Goal: Navigation & Orientation: Find specific page/section

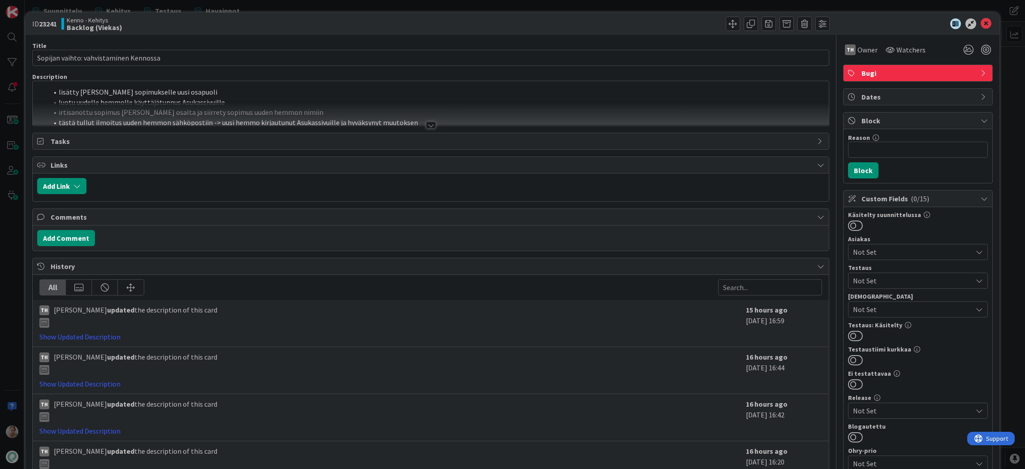
click at [521, 101] on li "luotu uudelle hemmolle käyttäjätunnus Asukassivuille" at bounding box center [436, 102] width 777 height 10
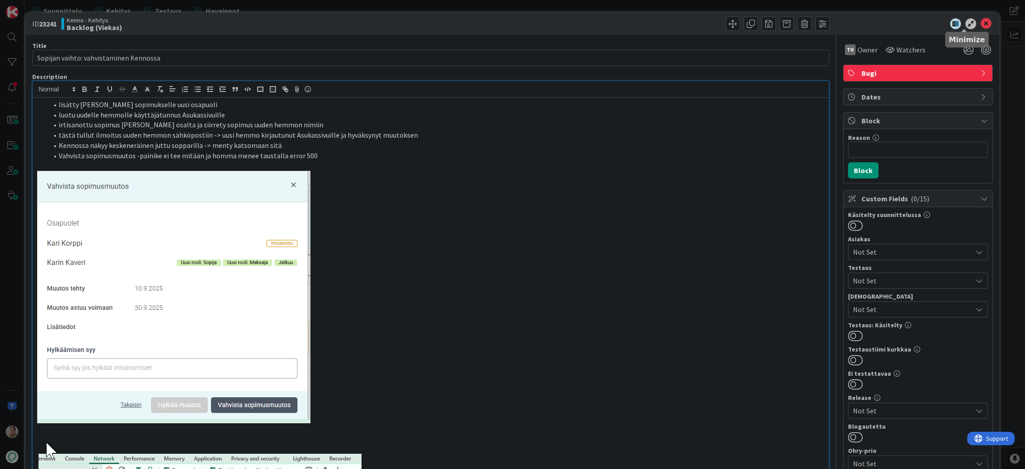
click at [986, 22] on div at bounding box center [913, 23] width 159 height 11
click at [984, 23] on icon at bounding box center [986, 23] width 11 height 11
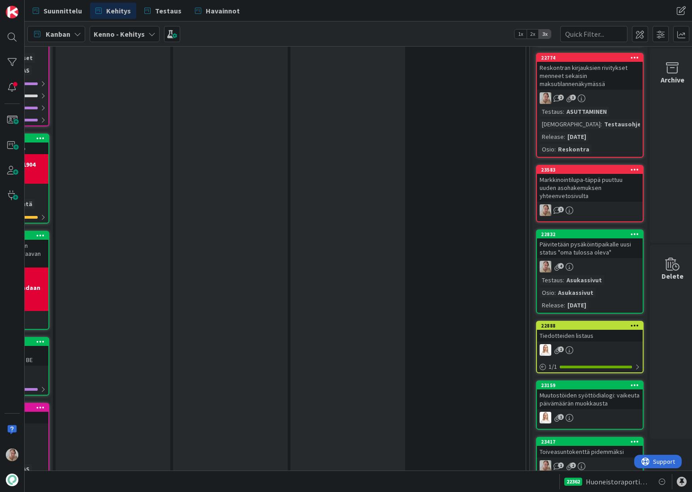
scroll to position [1932, 236]
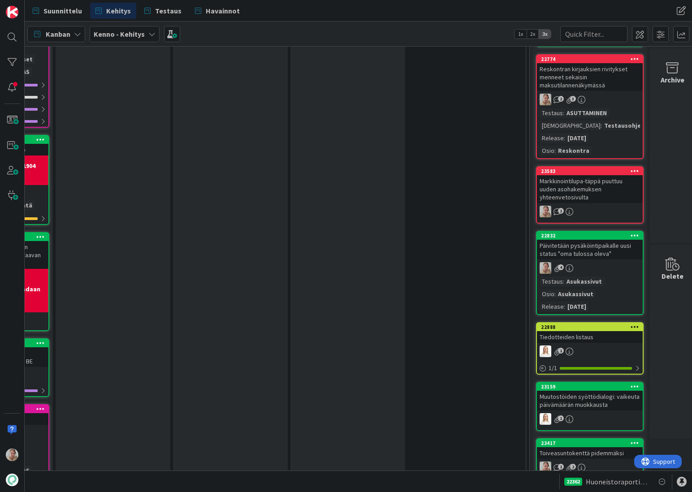
click at [567, 240] on div "Päivitetään pysäköintipaikalle uusi status "oma tulossa oleva"" at bounding box center [590, 250] width 106 height 20
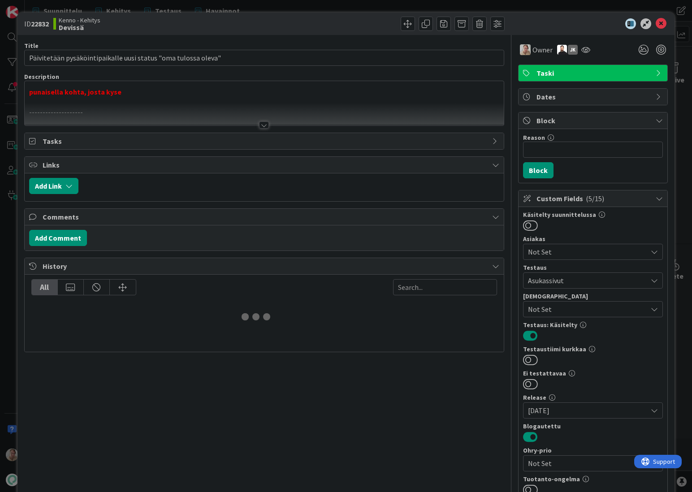
click at [214, 103] on div at bounding box center [265, 114] width 480 height 23
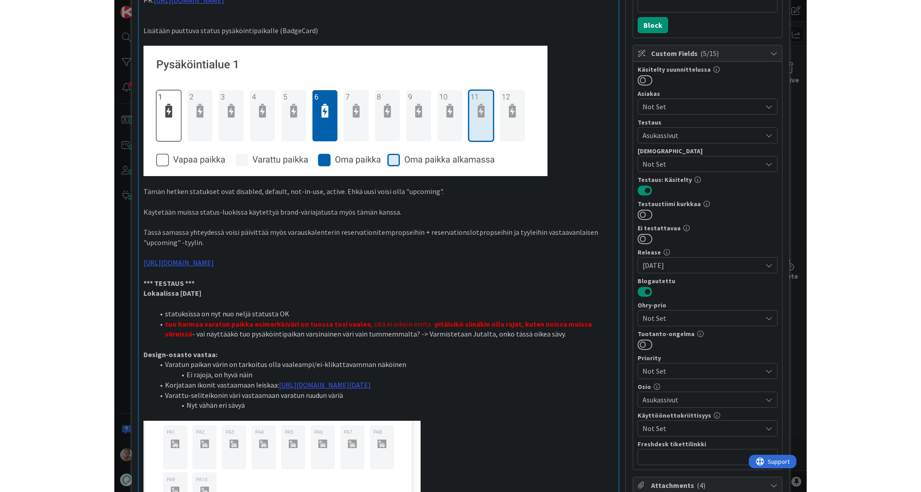
scroll to position [217, 0]
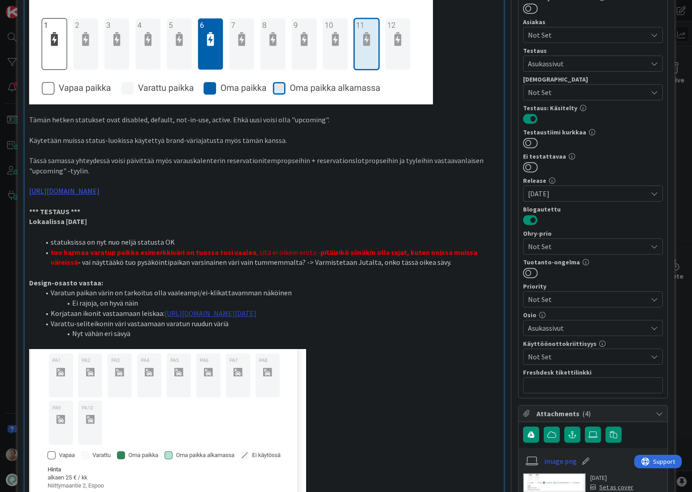
click at [206, 309] on link "[URL][DOMAIN_NAME][DATE]" at bounding box center [210, 313] width 92 height 9
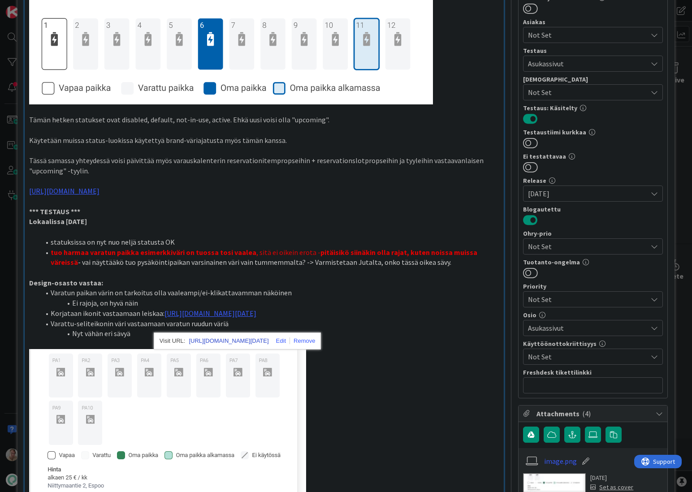
click at [217, 342] on link "[URL][DOMAIN_NAME][DATE]" at bounding box center [229, 341] width 80 height 12
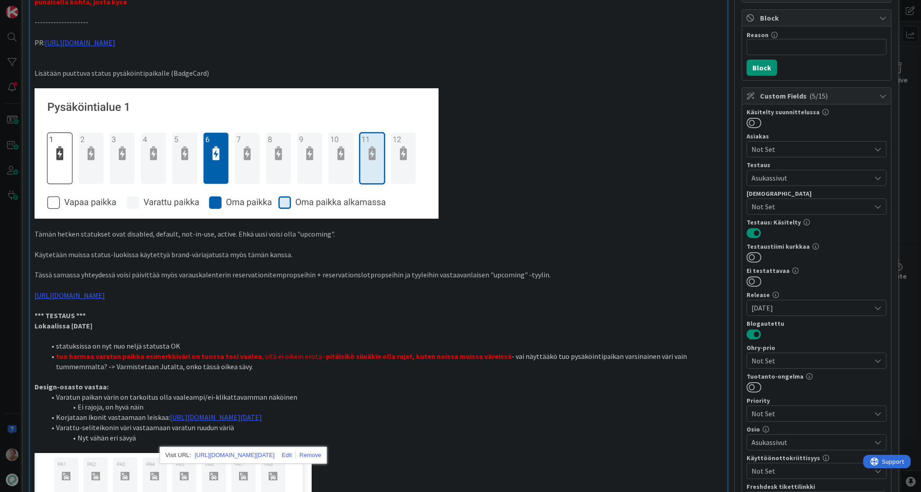
scroll to position [106, 0]
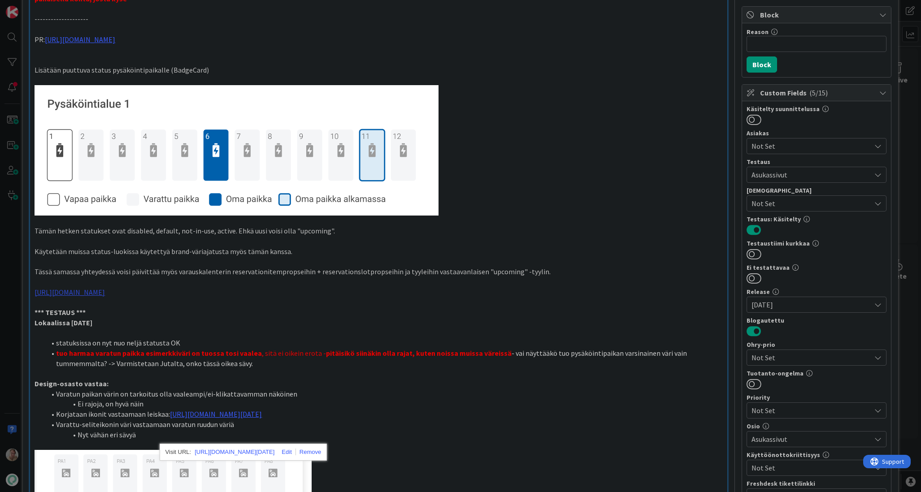
click at [105, 290] on link "[URL][DOMAIN_NAME]" at bounding box center [70, 292] width 70 height 9
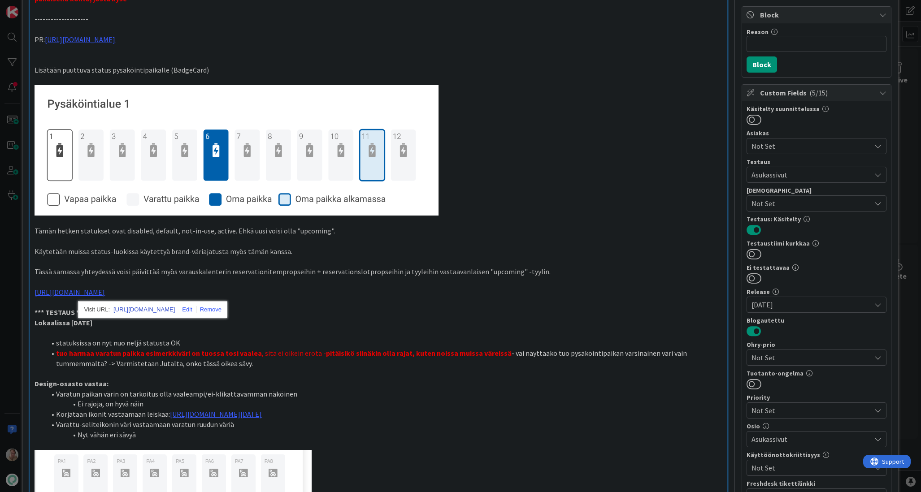
click at [160, 307] on link "[URL][DOMAIN_NAME]" at bounding box center [143, 310] width 61 height 12
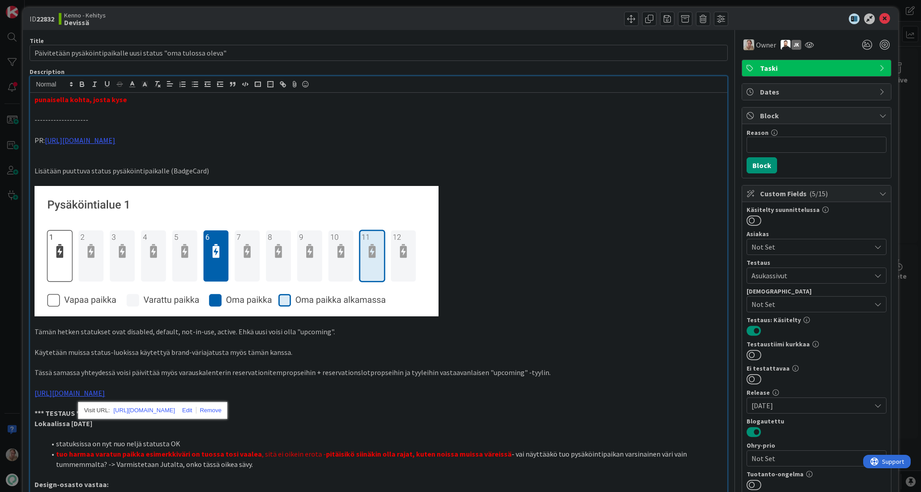
scroll to position [0, 0]
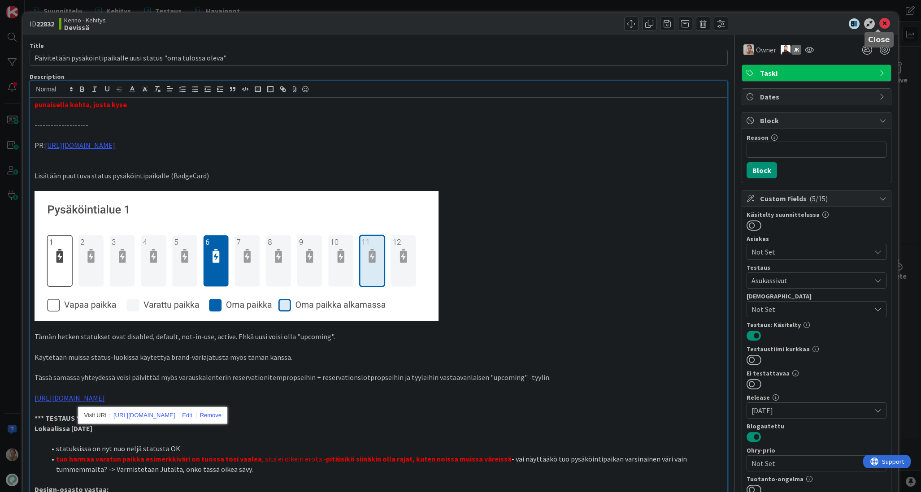
click at [879, 24] on icon at bounding box center [884, 23] width 11 height 11
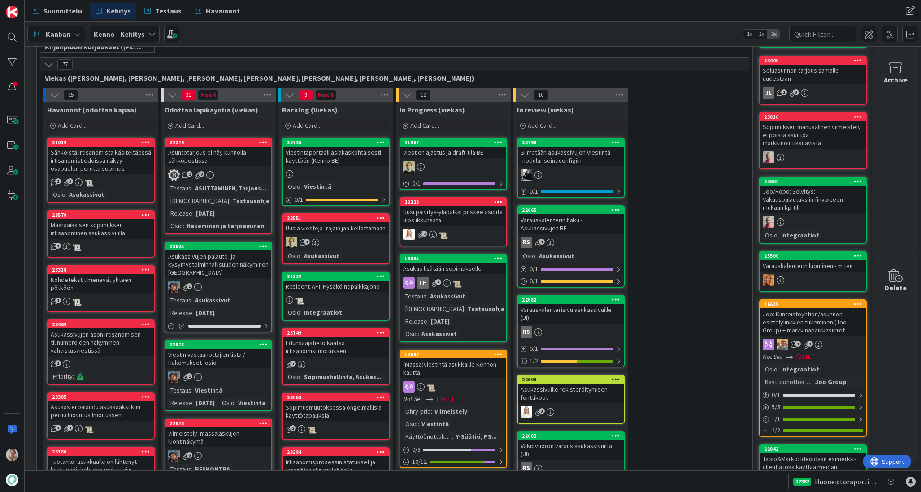
scroll to position [209, 20]
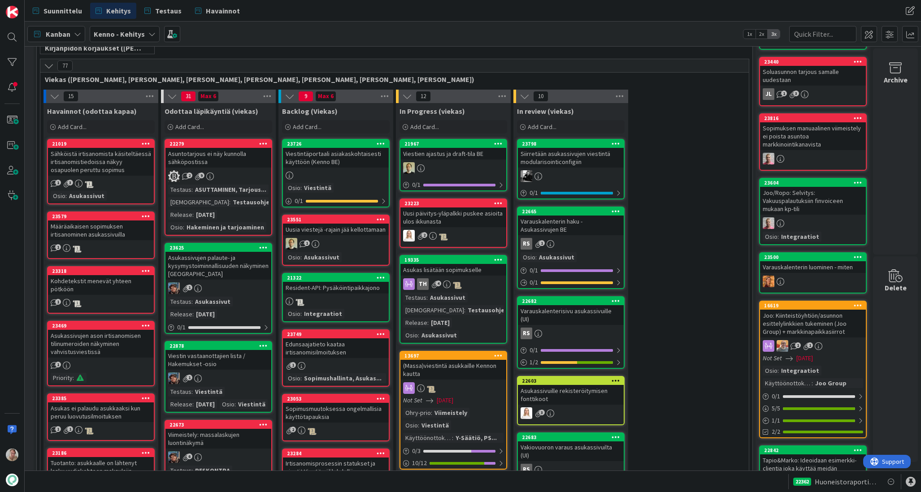
click at [186, 164] on div "Asuntotarjous ei näy kunnolla sähköpostissa" at bounding box center [218, 158] width 106 height 20
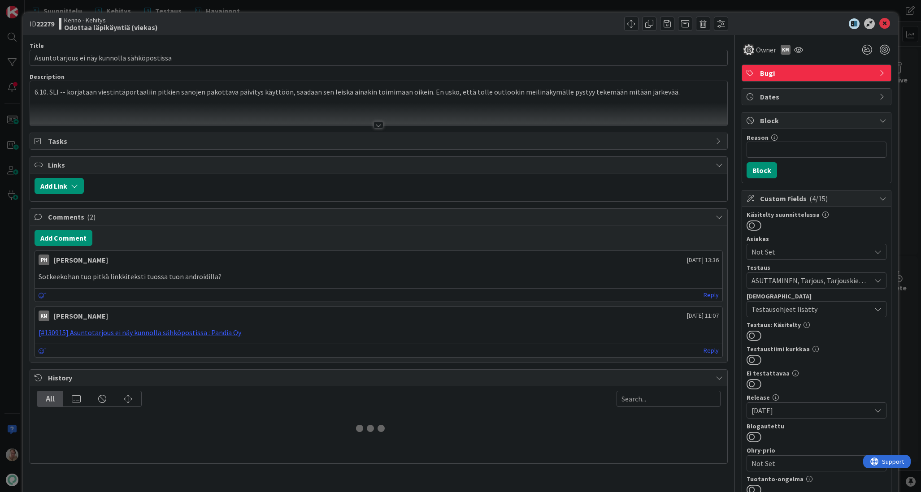
click at [207, 109] on div at bounding box center [378, 114] width 696 height 23
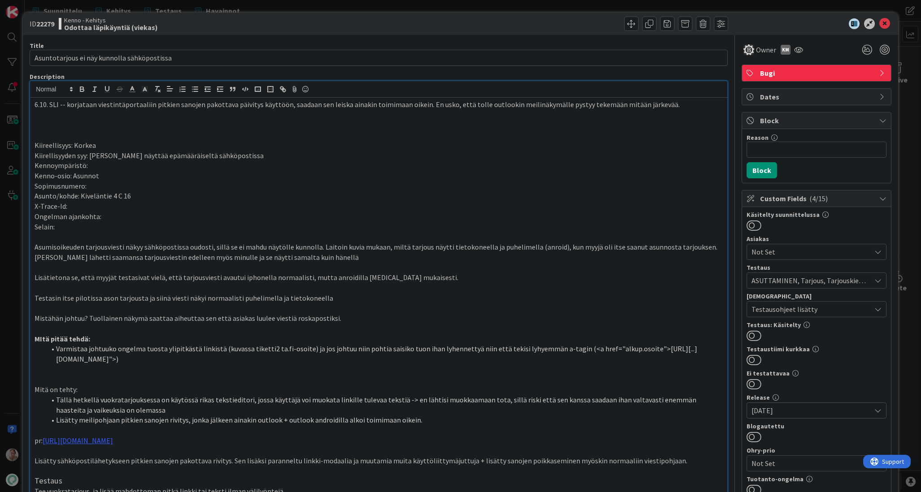
click at [686, 104] on p "6.10. SLI -- korjataan viestintäportaaliin pitkien sanojen pakottava päivitys k…" at bounding box center [378, 104] width 687 height 10
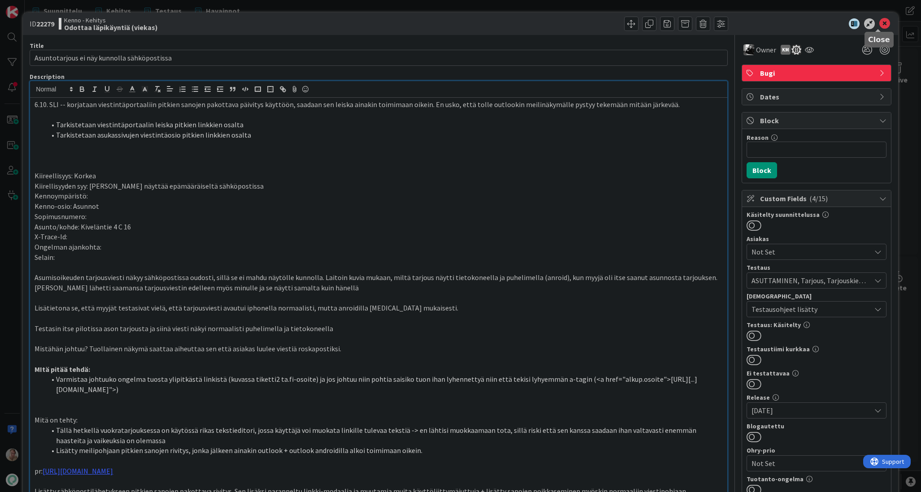
click at [879, 24] on icon at bounding box center [884, 23] width 11 height 11
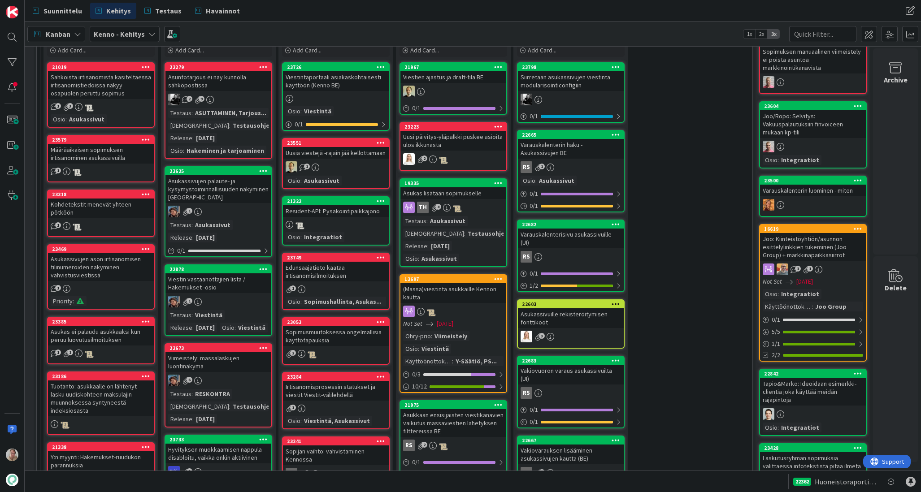
scroll to position [297, 20]
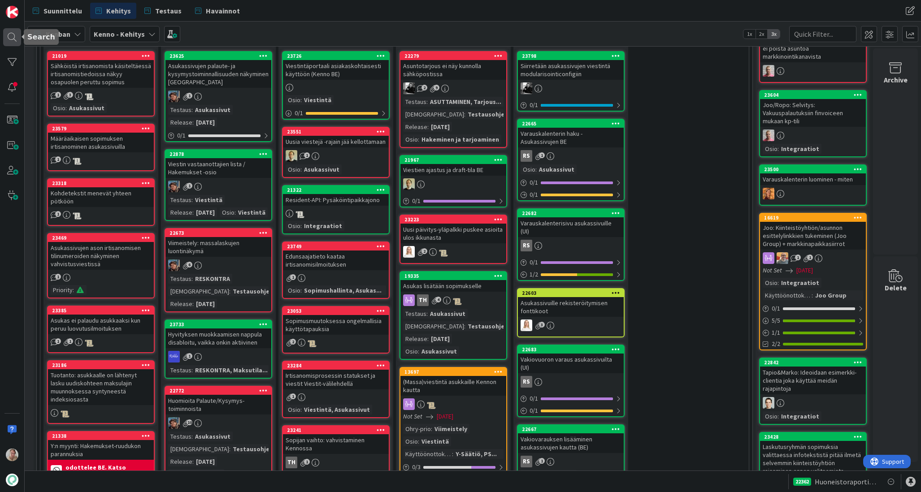
click at [17, 33] on div at bounding box center [12, 37] width 18 height 18
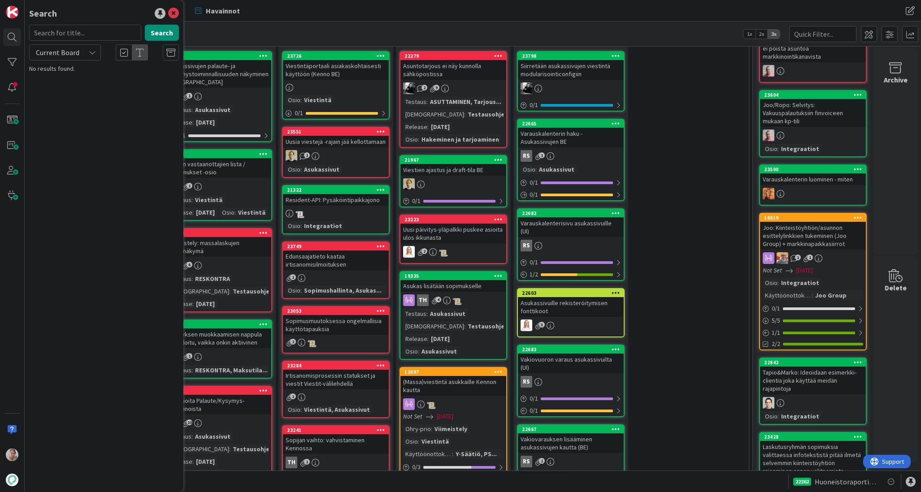
click at [87, 35] on input "text" at bounding box center [85, 33] width 112 height 16
drag, startPoint x: 79, startPoint y: 27, endPoint x: 30, endPoint y: 30, distance: 49.4
click at [30, 30] on input "21630" at bounding box center [85, 33] width 112 height 16
click at [79, 32] on input "21630" at bounding box center [85, 33] width 112 height 16
drag, startPoint x: 88, startPoint y: 32, endPoint x: 33, endPoint y: 33, distance: 55.1
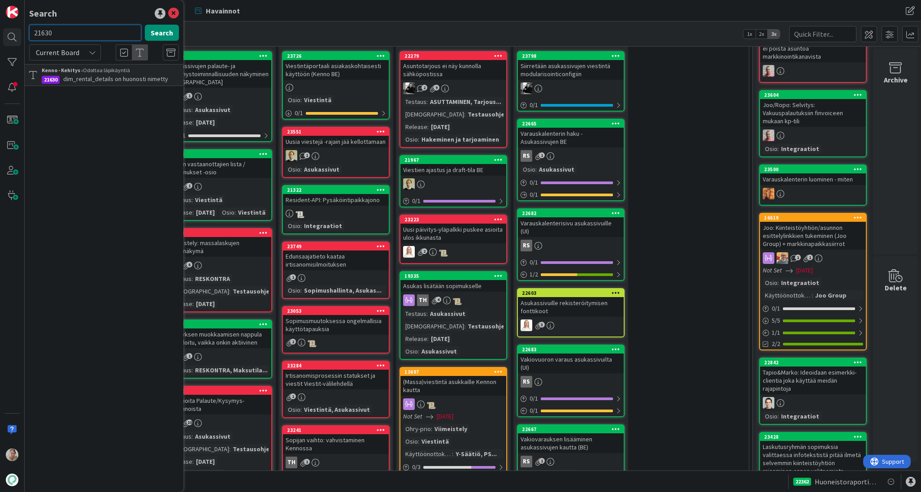
click at [33, 33] on input "21630" at bounding box center [85, 33] width 112 height 16
type input "21603"
click at [85, 56] on div "Current Board" at bounding box center [65, 52] width 72 height 16
click at [70, 88] on span "All Boards" at bounding box center [80, 89] width 93 height 13
click at [109, 77] on span "Massaviestinnän rajaimet (jatkokehitys) UI" at bounding box center [119, 79] width 112 height 8
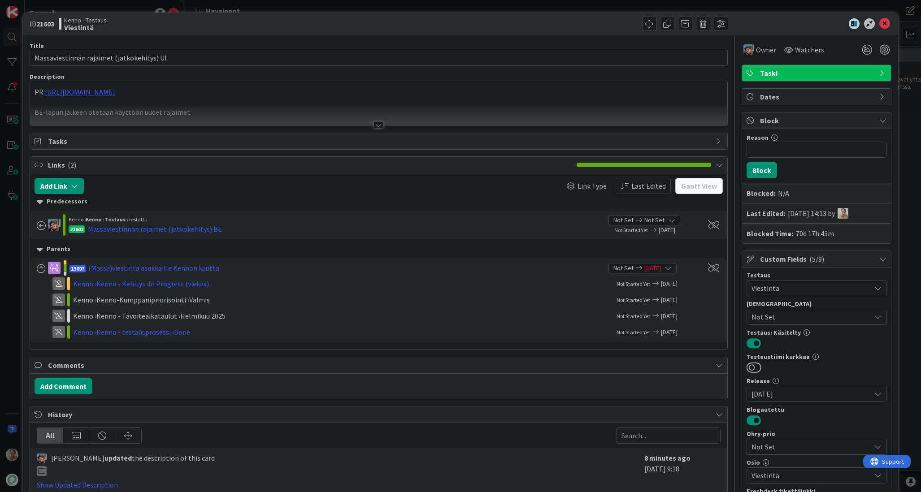
click at [459, 114] on div at bounding box center [378, 114] width 696 height 23
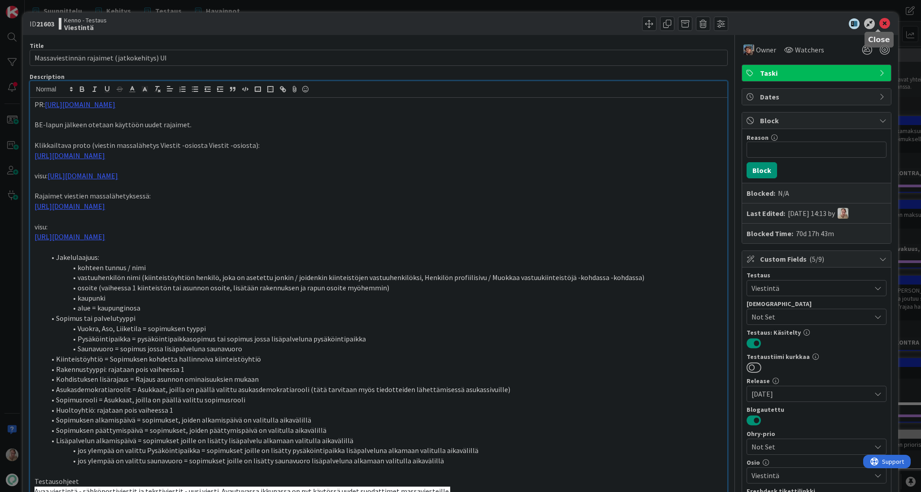
click at [880, 25] on icon at bounding box center [884, 23] width 11 height 11
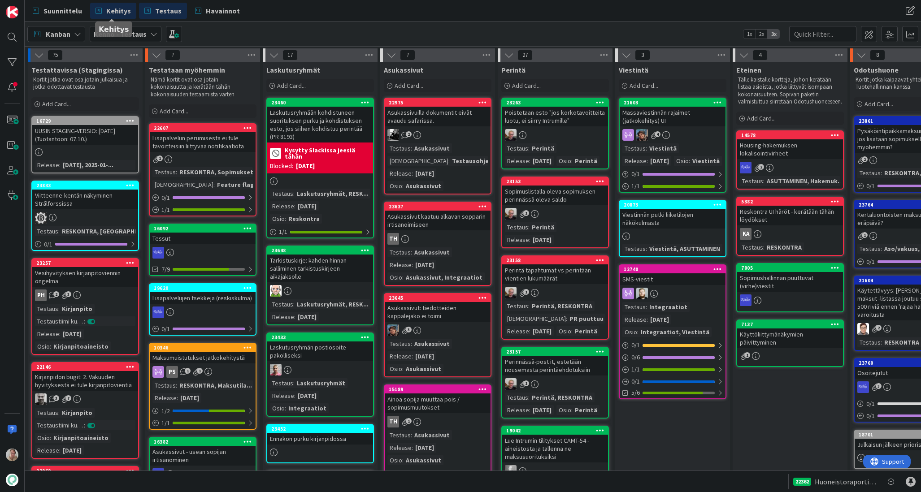
click at [119, 14] on span "Kehitys" at bounding box center [118, 10] width 25 height 11
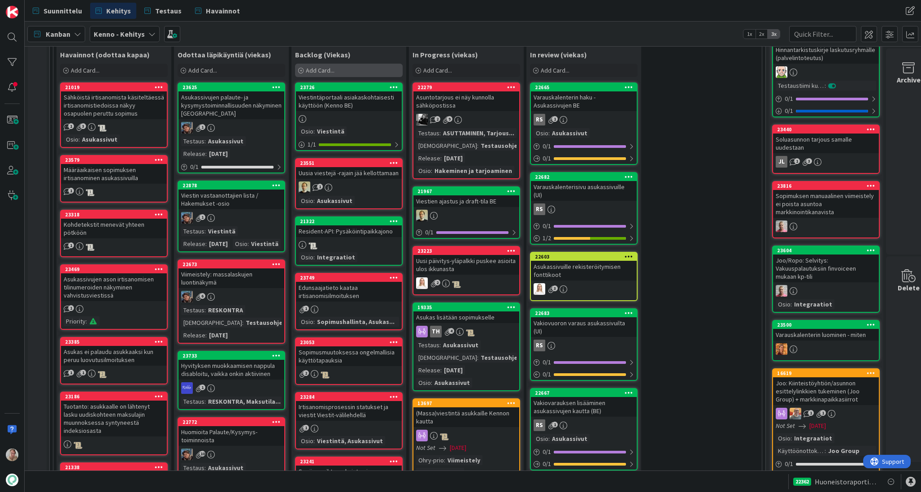
scroll to position [270, 0]
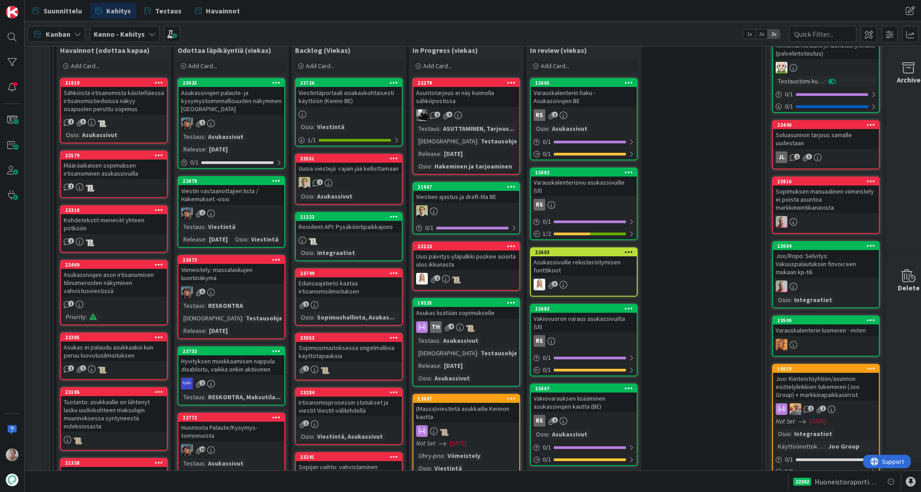
click at [238, 194] on div "Viestin vastaanottajien lista / Hakemukset -osio" at bounding box center [231, 195] width 106 height 20
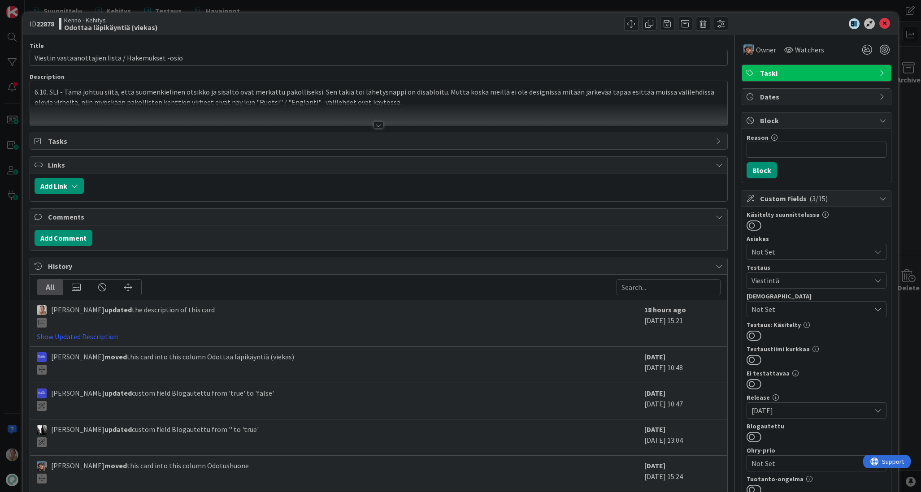
click at [265, 97] on p "6.10. SLI - Tämä johtuu siitä, että suomenkielinen otsikko ja sisältö ovat merk…" at bounding box center [378, 97] width 687 height 20
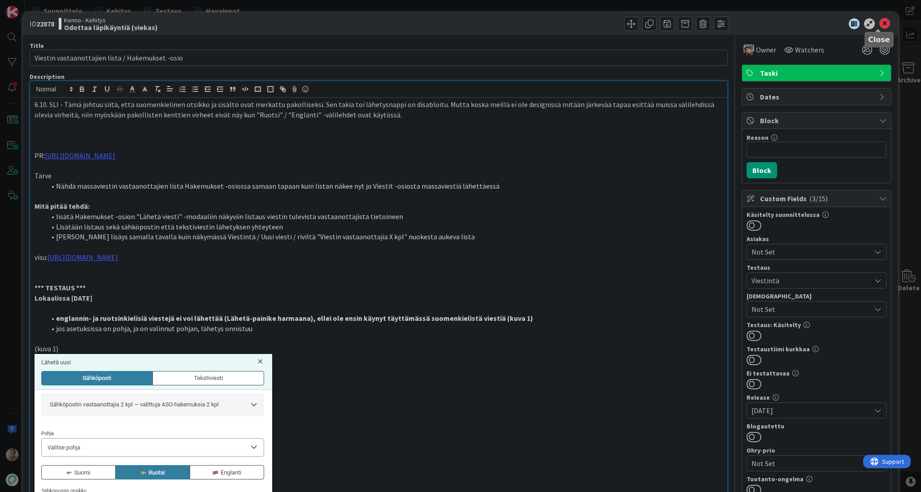
click at [881, 25] on icon at bounding box center [884, 23] width 11 height 11
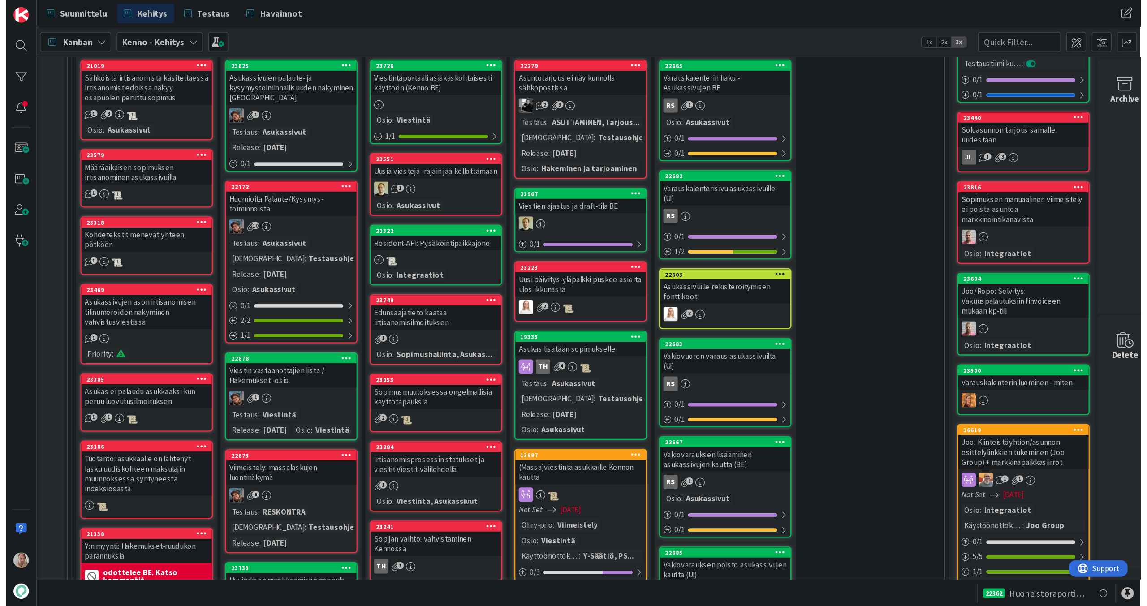
scroll to position [246, 0]
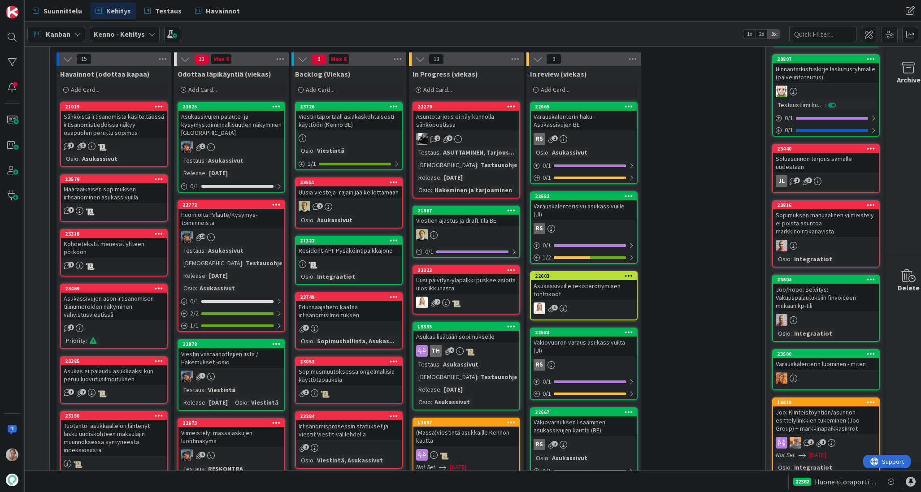
drag, startPoint x: 231, startPoint y: 176, endPoint x: 918, endPoint y: 211, distance: 687.5
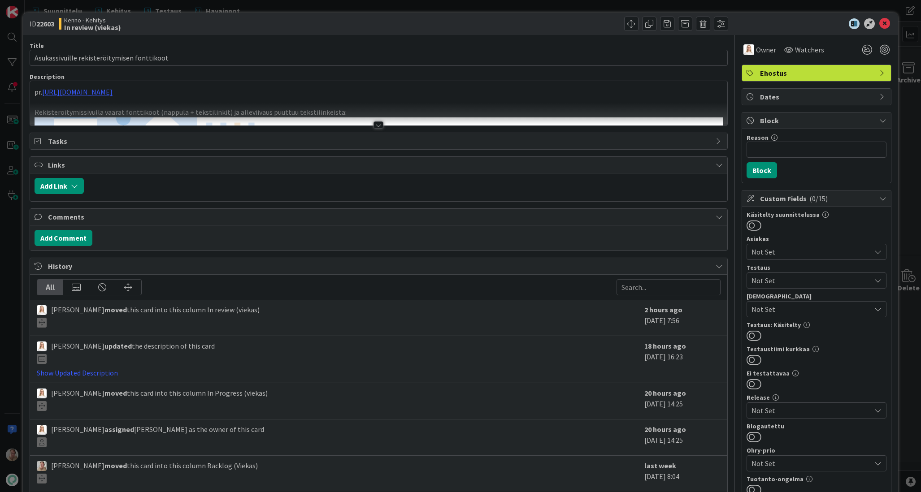
click at [330, 97] on p at bounding box center [378, 102] width 687 height 10
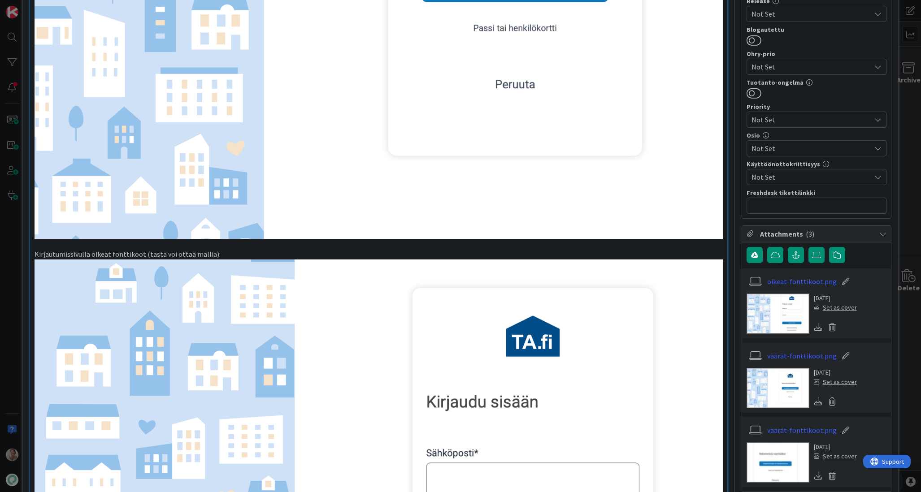
scroll to position [691, 0]
